Goal: Task Accomplishment & Management: Manage account settings

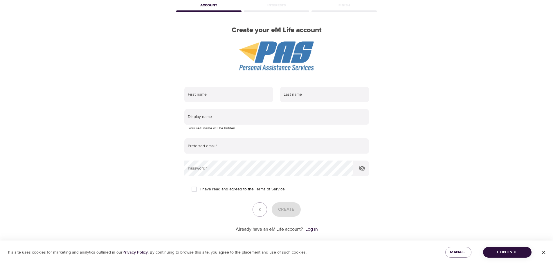
scroll to position [37, 0]
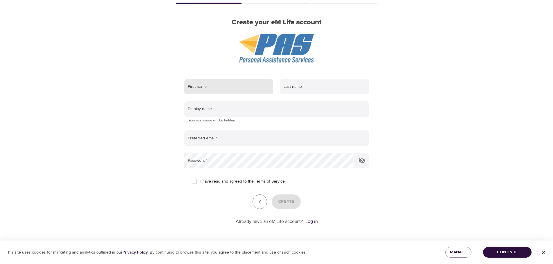
click at [209, 86] on input "text" at bounding box center [228, 87] width 89 height 16
type input "[PERSON_NAME]"
click at [296, 85] on input "text" at bounding box center [324, 87] width 89 height 16
type input "Fillmore"
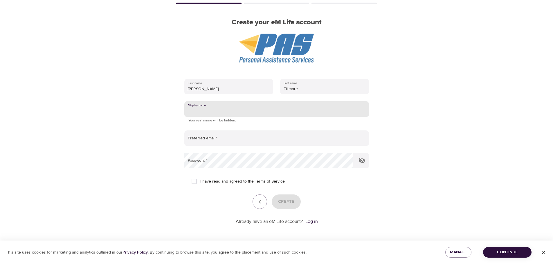
click at [260, 110] on input "text" at bounding box center [276, 109] width 184 height 16
click at [201, 110] on input "text" at bounding box center [276, 109] width 184 height 16
click at [231, 138] on input "email" at bounding box center [276, 139] width 184 height 16
click at [221, 110] on input "text" at bounding box center [276, 109] width 184 height 16
type input "k"
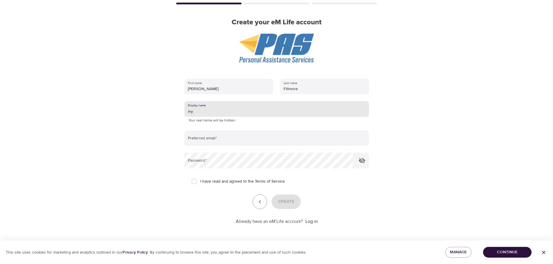
type input "m"
type input "kcf511"
click at [213, 137] on input "email" at bounding box center [276, 139] width 184 height 16
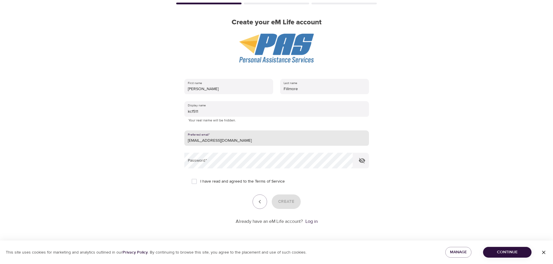
type input "[EMAIL_ADDRESS][DOMAIN_NAME]"
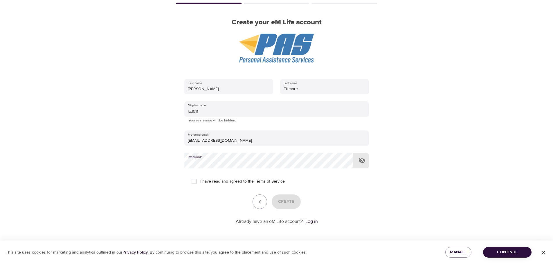
click at [363, 161] on icon "button" at bounding box center [362, 161] width 6 height 6
click at [193, 183] on input "I have read and agreed to the Terms of Service" at bounding box center [194, 181] width 12 height 12
checkbox input "true"
click at [291, 201] on span "Create" at bounding box center [286, 202] width 16 height 8
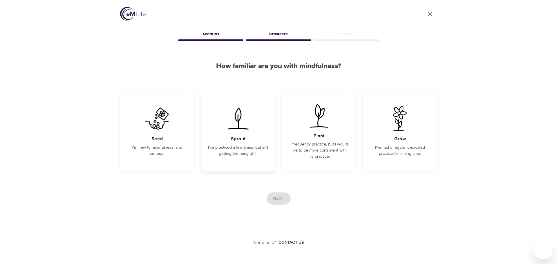
click at [237, 130] on img at bounding box center [237, 119] width 29 height 26
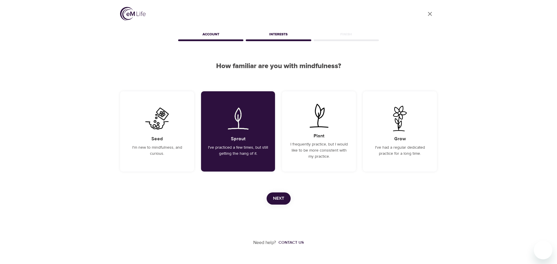
click at [282, 200] on span "Next" at bounding box center [278, 199] width 11 height 8
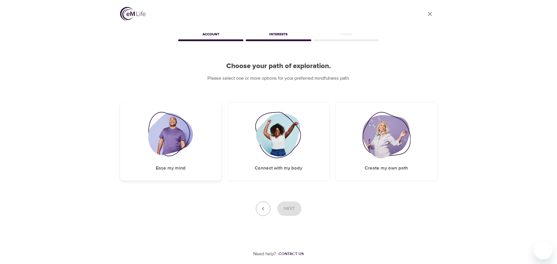
click at [166, 124] on img at bounding box center [170, 135] width 45 height 46
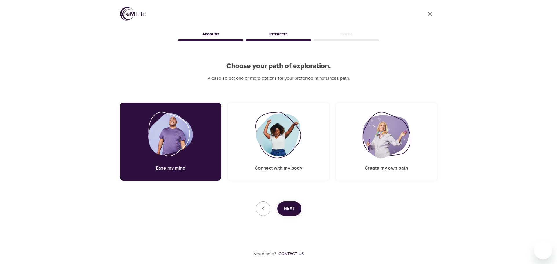
click at [290, 205] on span "Next" at bounding box center [289, 209] width 11 height 8
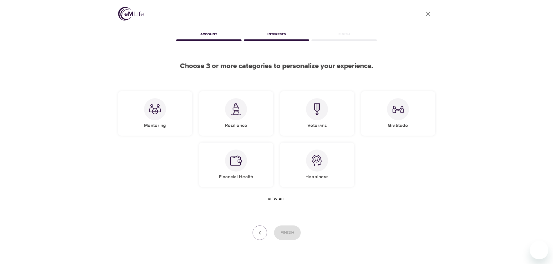
click at [279, 198] on span "View all" at bounding box center [276, 199] width 18 height 7
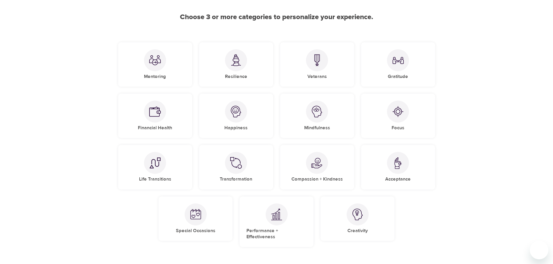
scroll to position [45, 0]
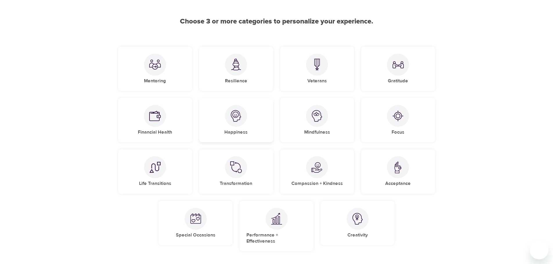
click at [257, 120] on div "Happiness" at bounding box center [236, 120] width 74 height 44
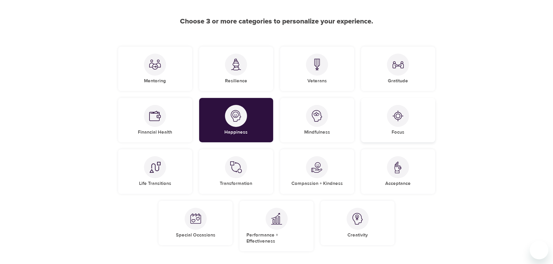
click at [384, 123] on div "Focus" at bounding box center [398, 120] width 74 height 44
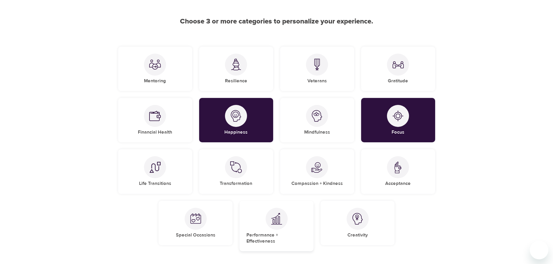
click at [267, 227] on div "Performance + Effectiveness" at bounding box center [276, 226] width 74 height 51
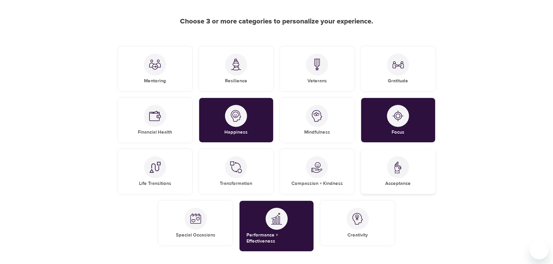
click at [422, 165] on div "Acceptance" at bounding box center [398, 171] width 74 height 44
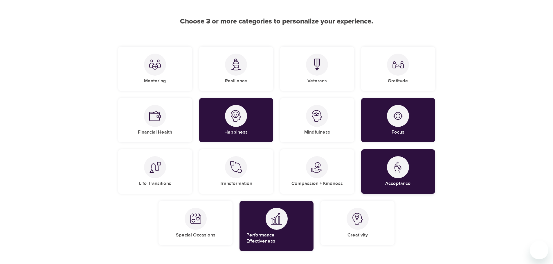
click at [403, 178] on div "Acceptance" at bounding box center [398, 171] width 74 height 44
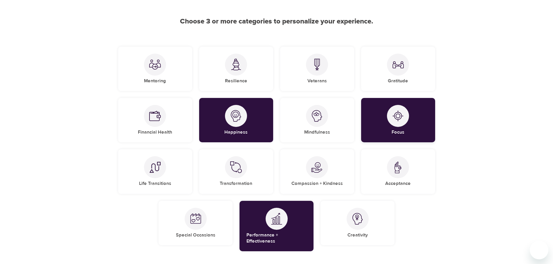
click at [399, 126] on div at bounding box center [398, 116] width 22 height 22
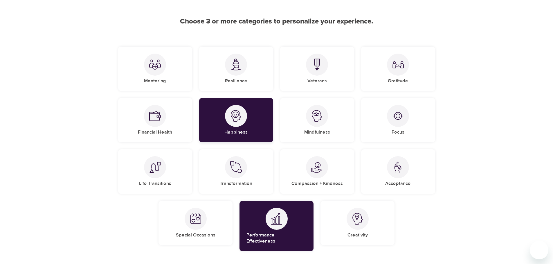
click at [216, 127] on div "Happiness" at bounding box center [236, 120] width 74 height 44
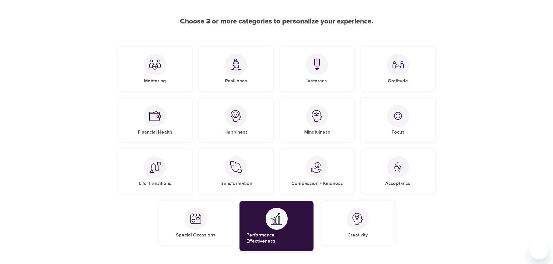
click at [266, 224] on div "Performance + Effectiveness" at bounding box center [276, 226] width 74 height 51
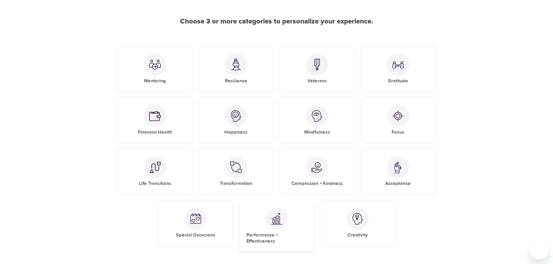
click at [293, 227] on div "Performance + Effectiveness" at bounding box center [276, 226] width 74 height 51
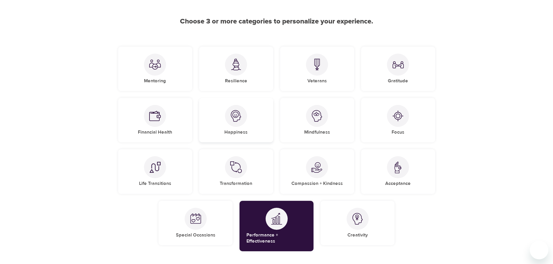
click at [249, 124] on div "Happiness" at bounding box center [236, 120] width 74 height 44
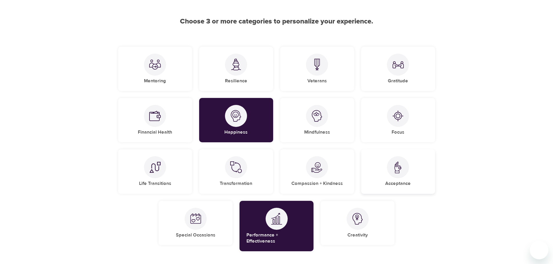
click at [395, 176] on div at bounding box center [398, 167] width 22 height 22
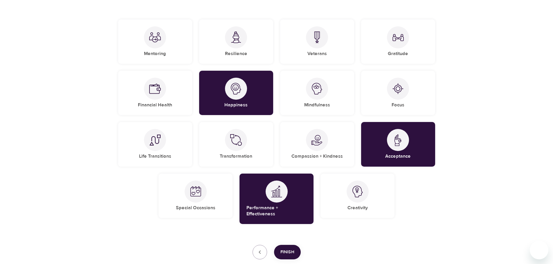
scroll to position [103, 0]
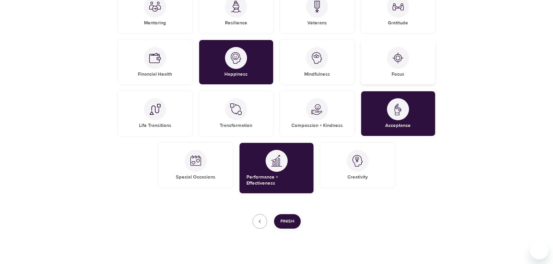
click at [386, 60] on div "Focus" at bounding box center [398, 62] width 74 height 44
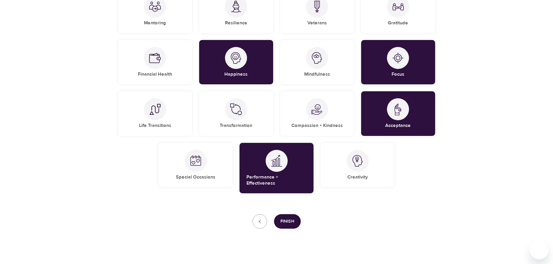
click at [398, 62] on img at bounding box center [398, 58] width 12 height 12
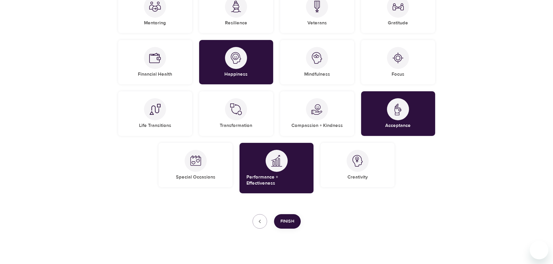
scroll to position [74, 0]
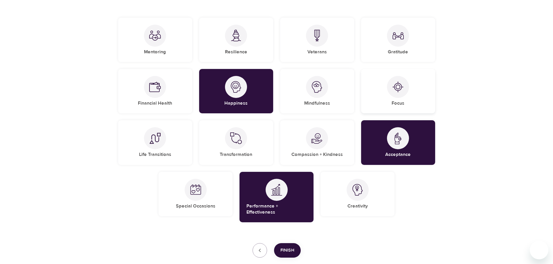
click at [386, 90] on div "Focus" at bounding box center [398, 91] width 74 height 44
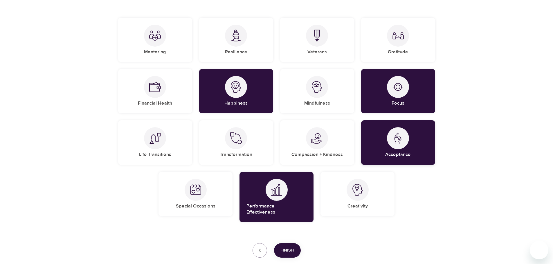
click at [390, 136] on div at bounding box center [398, 138] width 22 height 22
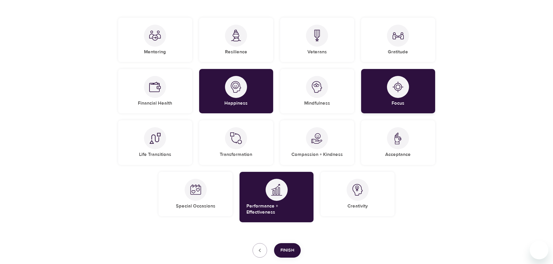
click at [405, 88] on div at bounding box center [398, 87] width 22 height 22
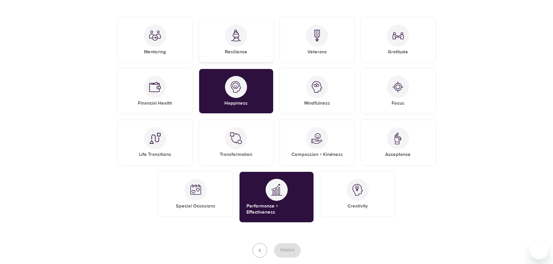
click at [247, 43] on div "Resilience" at bounding box center [236, 40] width 74 height 44
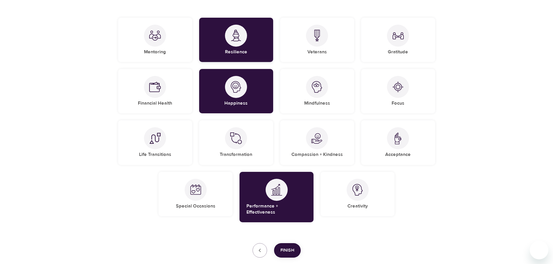
click at [250, 44] on div "Resilience" at bounding box center [236, 40] width 74 height 44
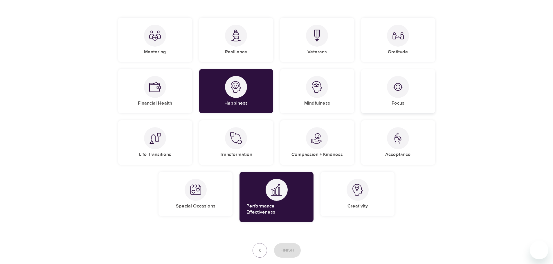
click at [397, 95] on div at bounding box center [398, 87] width 22 height 22
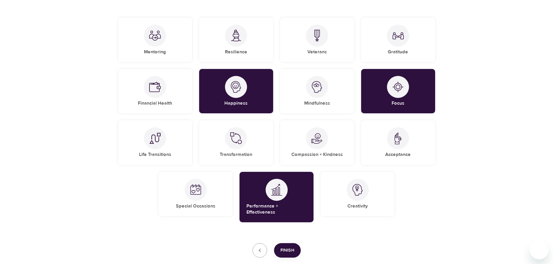
click at [287, 247] on span "Finish" at bounding box center [287, 251] width 14 height 8
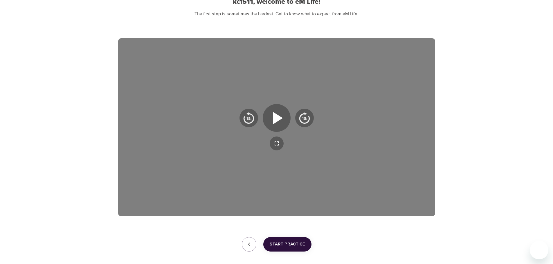
click at [300, 245] on span "Start Practice" at bounding box center [286, 245] width 35 height 8
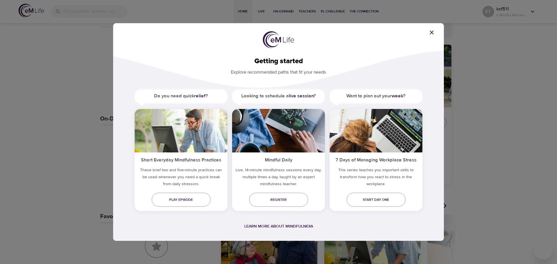
click at [430, 31] on icon "button" at bounding box center [431, 32] width 7 height 7
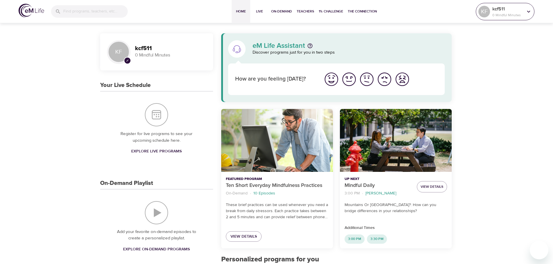
click at [525, 15] on div at bounding box center [528, 11] width 9 height 9
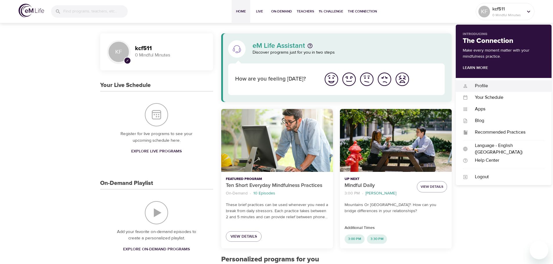
click at [486, 88] on div "Profile" at bounding box center [506, 86] width 77 height 7
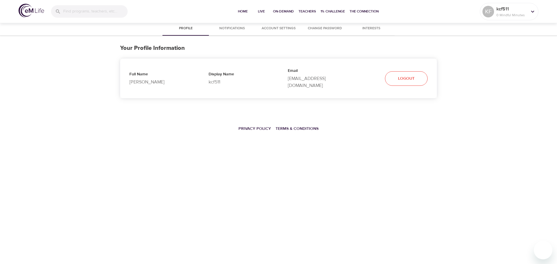
click at [277, 30] on span "Account Settings" at bounding box center [278, 29] width 39 height 6
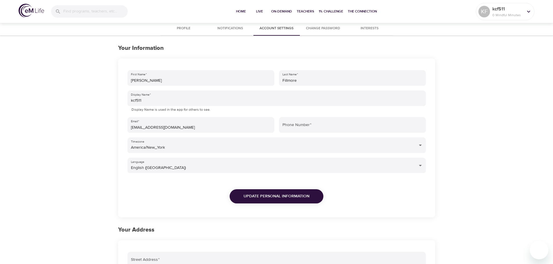
click at [324, 31] on span "Change Password" at bounding box center [322, 29] width 39 height 6
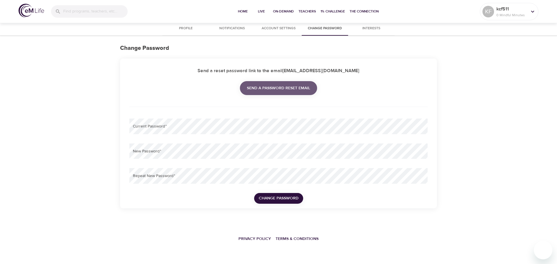
click at [289, 89] on span "Send a password reset email" at bounding box center [278, 88] width 63 height 7
